Goal: Task Accomplishment & Management: Manage account settings

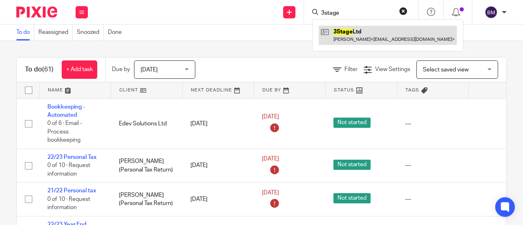
type input "3stage"
click at [364, 33] on link at bounding box center [388, 35] width 138 height 19
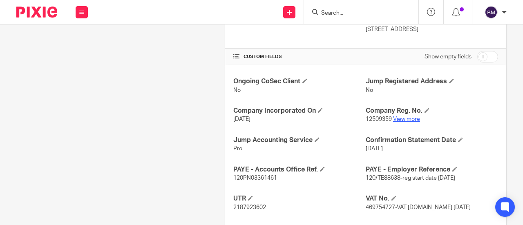
scroll to position [245, 0]
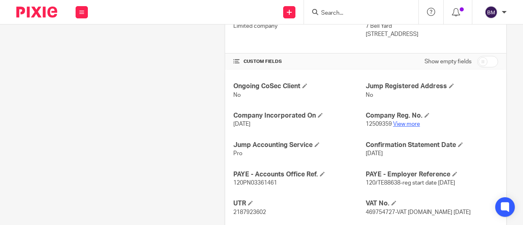
click at [403, 124] on link "View more" at bounding box center [406, 124] width 27 height 6
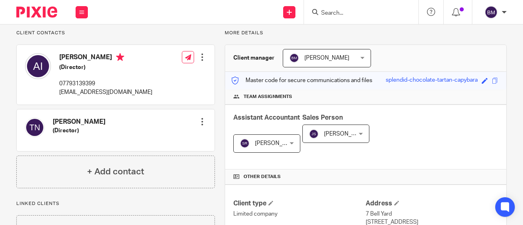
scroll to position [41, 0]
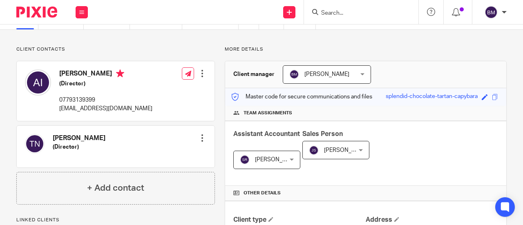
click at [203, 137] on div at bounding box center [202, 138] width 8 height 8
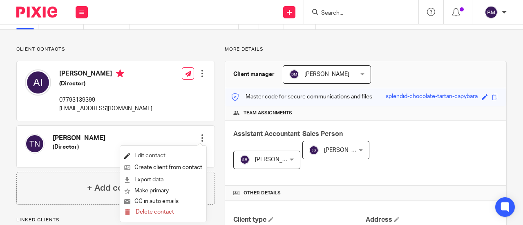
click at [148, 153] on link "Edit contact" at bounding box center [163, 156] width 78 height 12
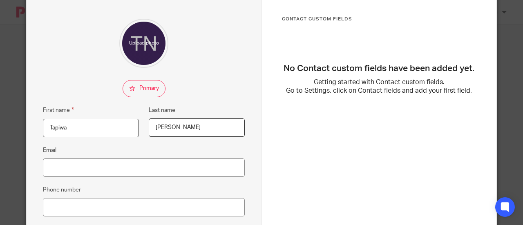
scroll to position [82, 0]
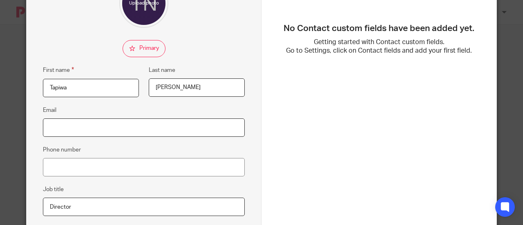
paste input "[EMAIL_ADDRESS][DOMAIN_NAME]"
type input "[EMAIL_ADDRESS][DOMAIN_NAME]"
click at [167, 150] on fieldset "Phone number" at bounding box center [144, 160] width 202 height 31
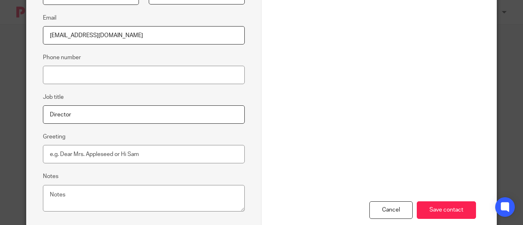
scroll to position [204, 0]
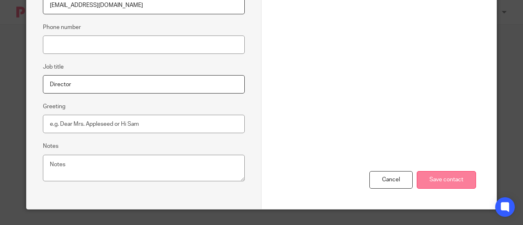
click at [428, 180] on input "Save contact" at bounding box center [446, 180] width 59 height 18
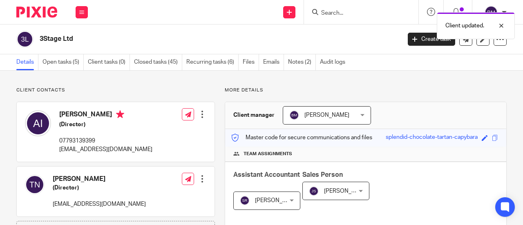
click at [350, 13] on div "Client updated." at bounding box center [387, 23] width 253 height 31
click at [333, 8] on form at bounding box center [363, 12] width 87 height 10
click at [336, 14] on div "Client updated." at bounding box center [387, 23] width 253 height 31
click at [505, 25] on div at bounding box center [495, 26] width 22 height 10
click at [364, 10] on input "Search" at bounding box center [357, 13] width 74 height 7
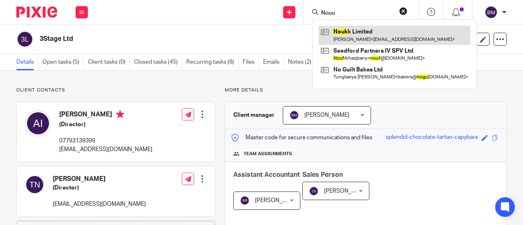
type input "Nouu"
click at [371, 36] on link at bounding box center [395, 35] width 152 height 19
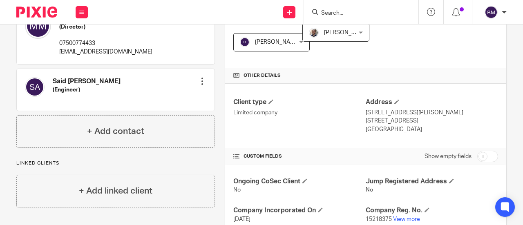
scroll to position [204, 0]
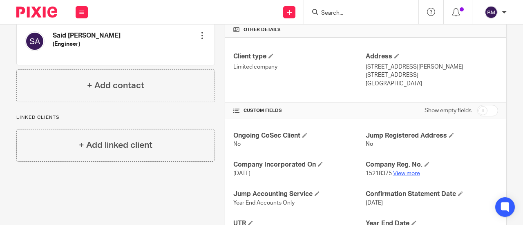
click at [401, 172] on link "View more" at bounding box center [406, 174] width 27 height 6
click at [333, 17] on form at bounding box center [363, 12] width 87 height 10
click at [328, 9] on form at bounding box center [363, 12] width 87 height 10
click at [326, 12] on input "Search" at bounding box center [357, 13] width 74 height 7
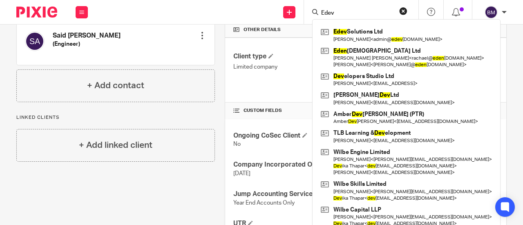
type input "Edev"
click button "submit" at bounding box center [0, 0] width 0 height 0
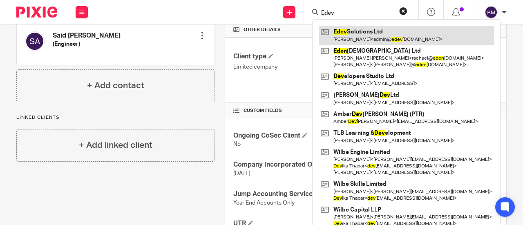
click at [397, 31] on link at bounding box center [406, 35] width 175 height 19
click at [389, 35] on link at bounding box center [406, 35] width 175 height 19
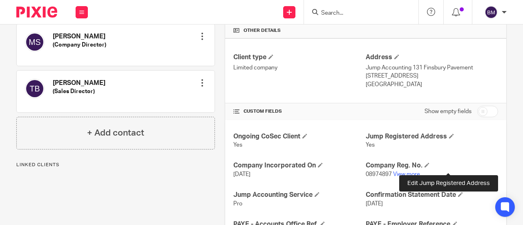
scroll to position [245, 0]
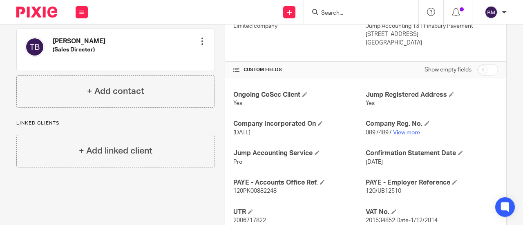
click at [404, 132] on link "View more" at bounding box center [406, 133] width 27 height 6
click at [350, 12] on input "Search" at bounding box center [357, 13] width 74 height 7
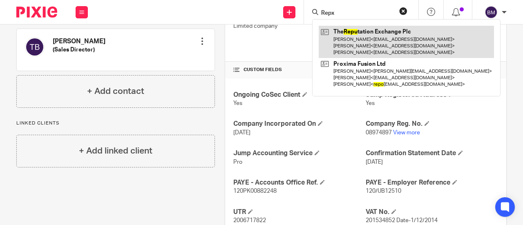
type input "Repx"
click at [379, 45] on link at bounding box center [406, 42] width 175 height 32
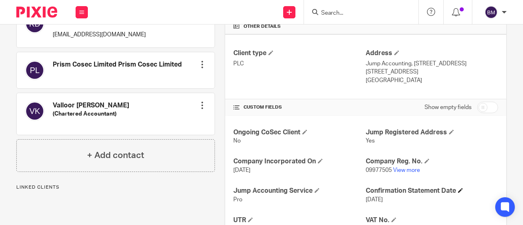
scroll to position [245, 0]
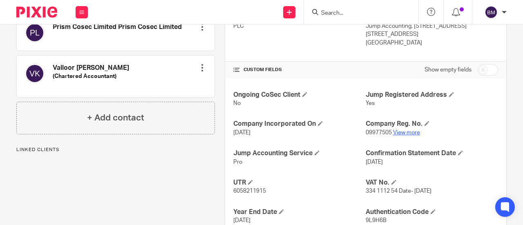
click at [402, 136] on link "View more" at bounding box center [406, 133] width 27 height 6
click at [351, 10] on input "Search" at bounding box center [357, 13] width 74 height 7
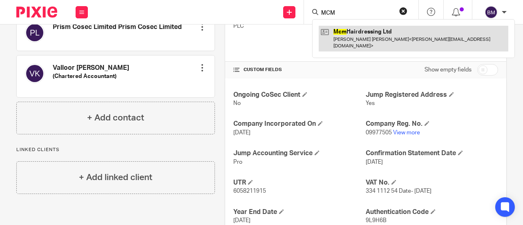
type input "MCM"
click at [364, 31] on link at bounding box center [414, 38] width 190 height 25
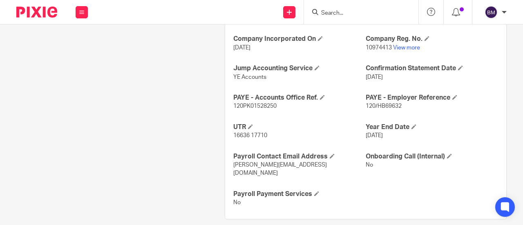
scroll to position [331, 0]
click at [395, 44] on link "View more" at bounding box center [406, 47] width 27 height 6
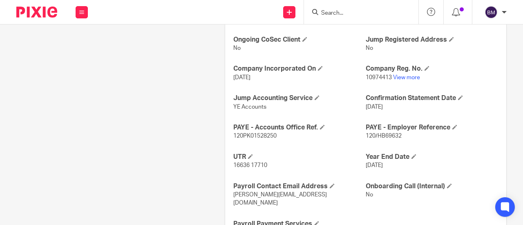
scroll to position [249, 0]
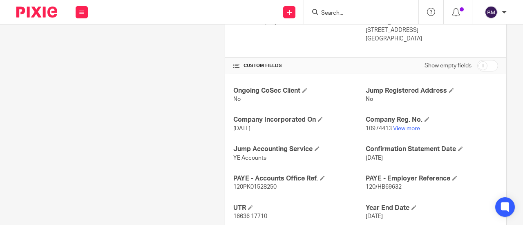
click at [352, 16] on input "Search" at bounding box center [357, 13] width 74 height 7
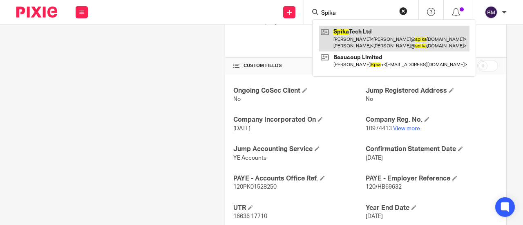
type input "Spika"
click at [354, 33] on link at bounding box center [394, 38] width 151 height 25
